Goal: Navigation & Orientation: Find specific page/section

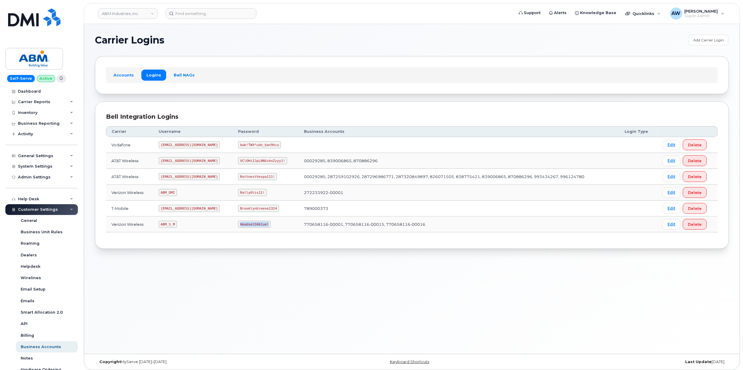
scroll to position [59, 0]
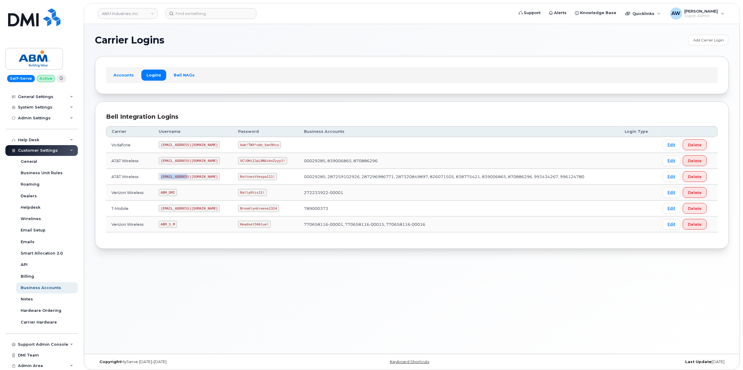
drag, startPoint x: 164, startPoint y: 178, endPoint x: 191, endPoint y: 179, distance: 27.3
click at [191, 179] on td "[EMAIL_ADDRESS][DOMAIN_NAME]" at bounding box center [192, 177] width 79 height 16
copy code "[EMAIL_ADDRESS][DOMAIN_NAME]"
drag, startPoint x: 221, startPoint y: 177, endPoint x: 256, endPoint y: 179, distance: 34.8
click at [256, 179] on td "RottnestVespa111!" at bounding box center [266, 177] width 66 height 16
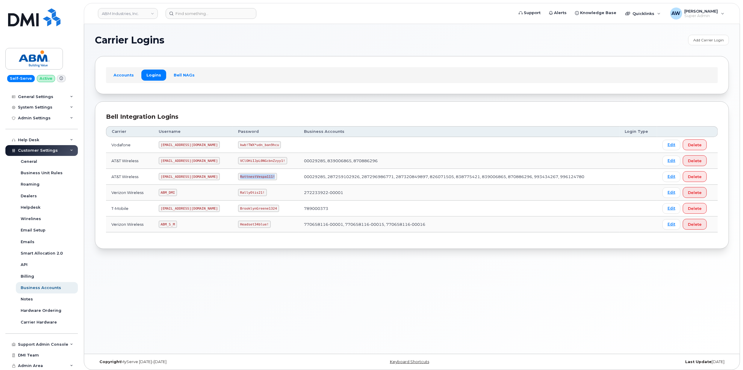
copy code "RottnestVespa111!"
drag, startPoint x: 162, startPoint y: 227, endPoint x: 181, endPoint y: 228, distance: 18.9
click at [181, 228] on td "ABM_S_M" at bounding box center [192, 224] width 79 height 16
copy code "ABM_S_M"
drag, startPoint x: 221, startPoint y: 226, endPoint x: 262, endPoint y: 229, distance: 42.1
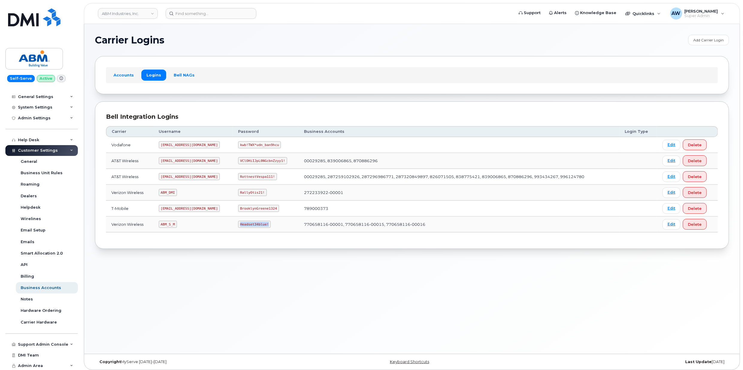
click at [262, 229] on td "Headset34blue!" at bounding box center [266, 224] width 66 height 16
copy code "Headset34blue!"
click at [121, 13] on link "ABM Industries, Inc." at bounding box center [128, 13] width 60 height 11
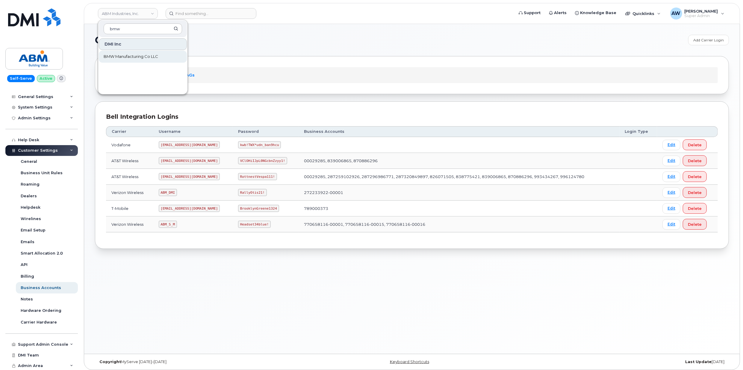
type input "bmw"
click at [129, 56] on span "BMW Manufacturing Co LLC" at bounding box center [131, 57] width 55 height 6
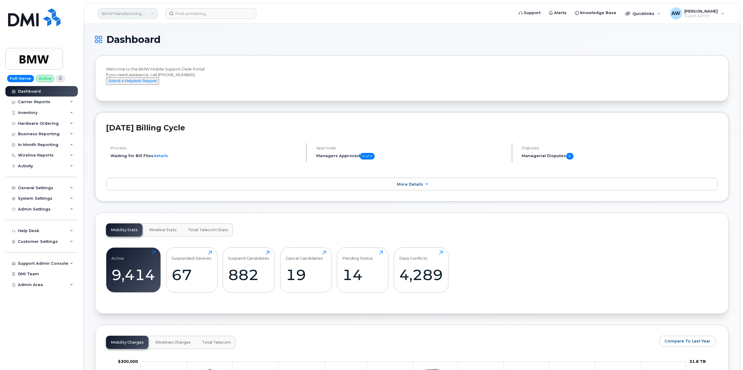
click at [142, 16] on link "BMW Manufacturing Co LLC" at bounding box center [128, 13] width 60 height 11
type input "abm"
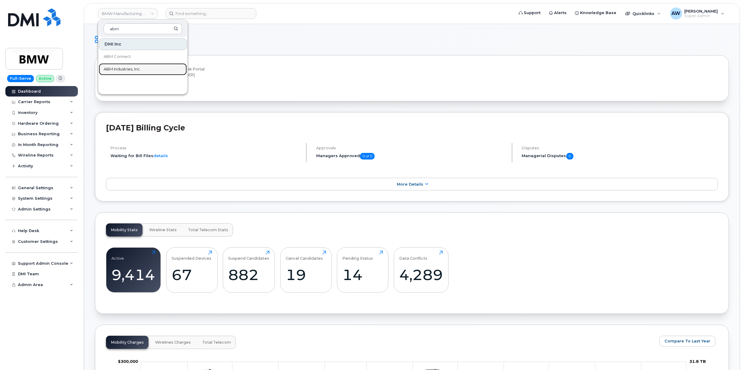
click at [150, 67] on link "ABM Industries, Inc." at bounding box center [143, 69] width 88 height 12
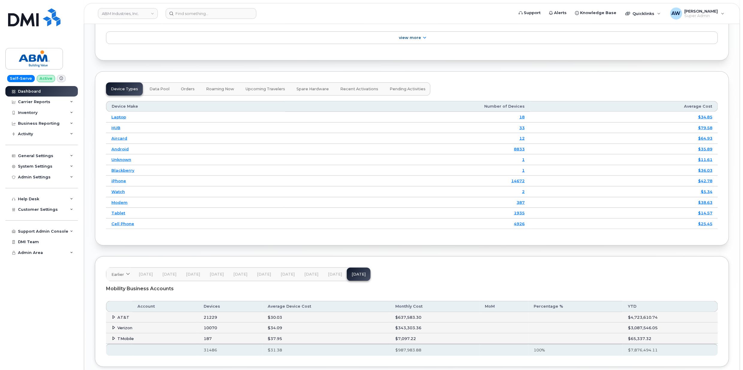
scroll to position [745, 0]
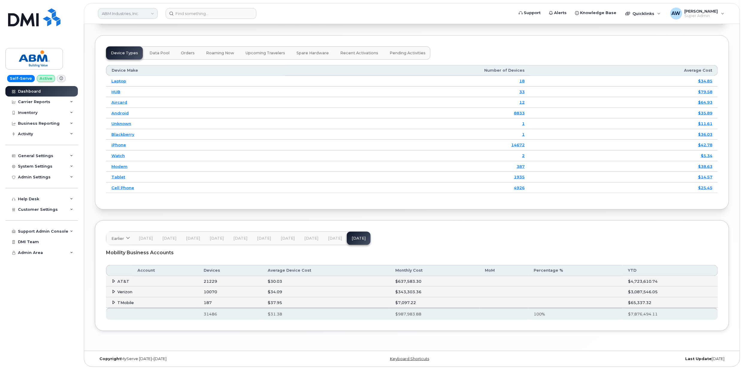
click at [122, 14] on link "ABM Industries, Inc." at bounding box center [128, 13] width 60 height 11
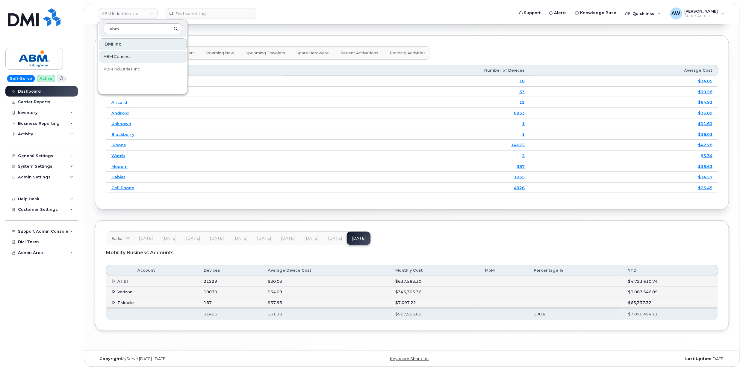
type input "abm"
click at [127, 61] on link "ABM Connect" at bounding box center [143, 57] width 88 height 12
